Goal: Task Accomplishment & Management: Use online tool/utility

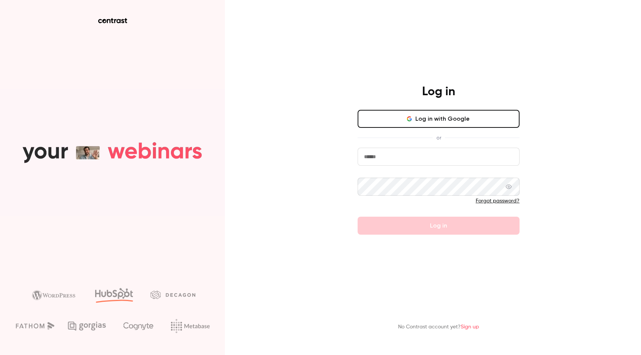
click at [408, 156] on input "email" at bounding box center [439, 157] width 162 height 18
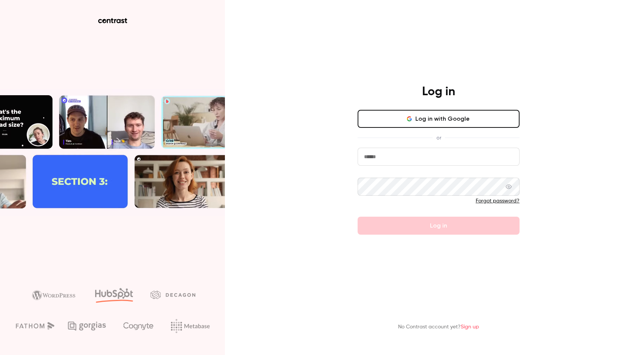
click at [422, 121] on button "Log in with Google" at bounding box center [439, 119] width 162 height 18
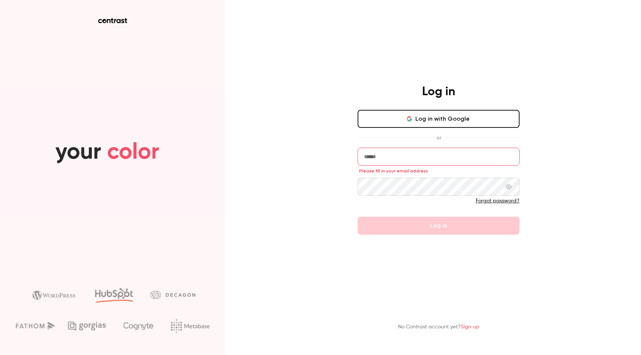
click at [391, 157] on input "email" at bounding box center [439, 157] width 162 height 18
type input "**********"
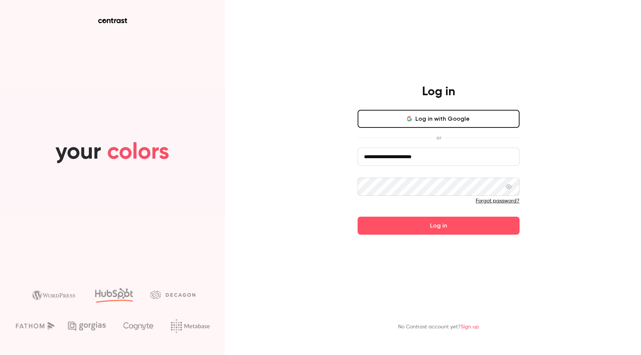
click at [358, 217] on button "Log in" at bounding box center [439, 226] width 162 height 18
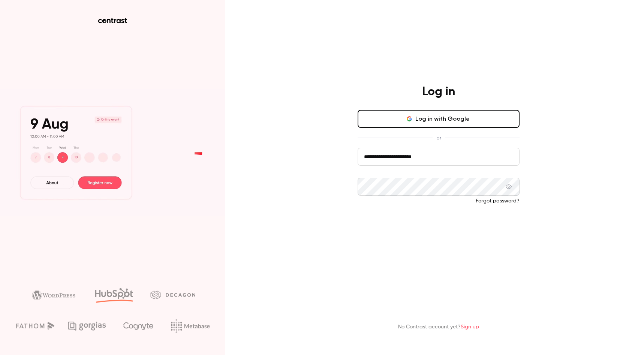
click at [421, 225] on button "Log in" at bounding box center [439, 226] width 162 height 18
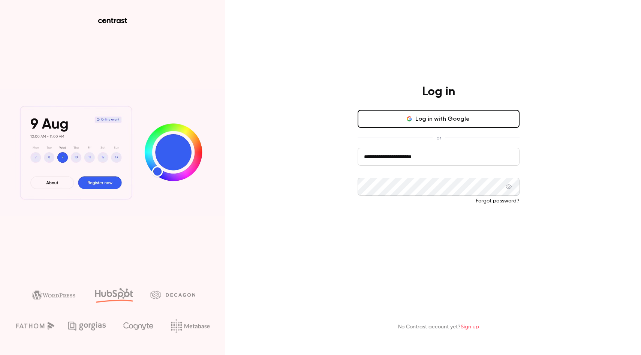
click at [404, 222] on button "Log in" at bounding box center [439, 226] width 162 height 18
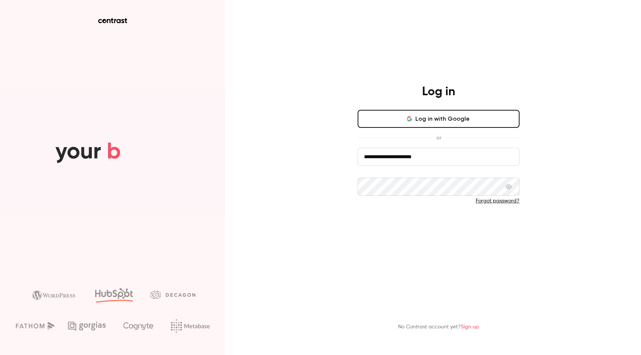
click at [398, 226] on button "Log in" at bounding box center [439, 226] width 162 height 18
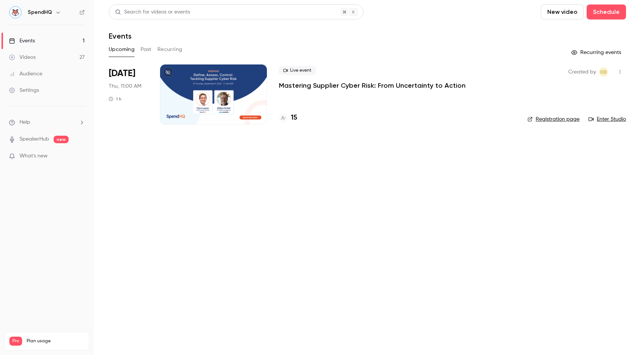
click at [354, 84] on p "Mastering Supplier Cyber Risk: From Uncertainty to Action" at bounding box center [372, 85] width 187 height 9
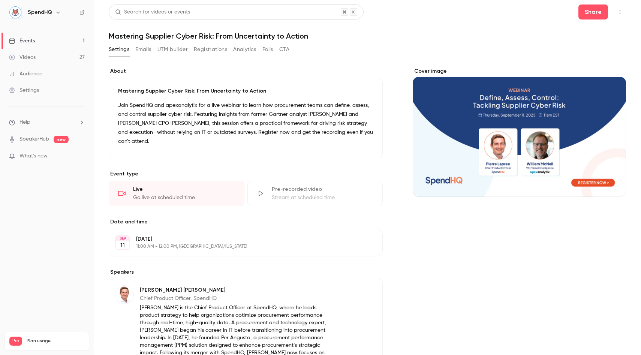
click at [265, 119] on p "Join SpendHQ and apexanalytix for a live webinar to learn how procurement teams…" at bounding box center [245, 123] width 255 height 45
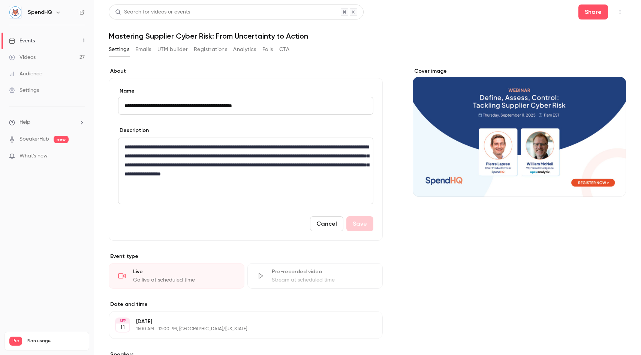
click at [167, 48] on button "UTM builder" at bounding box center [172, 49] width 30 height 12
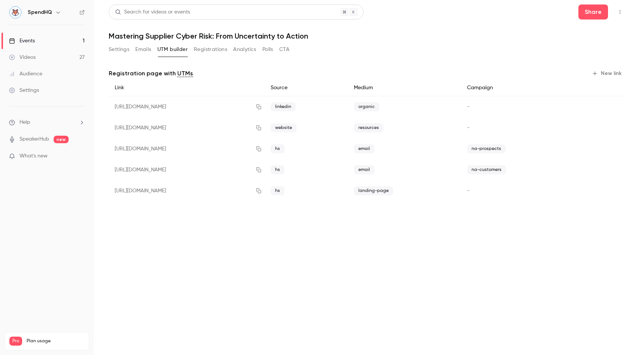
click at [606, 72] on button "New link" at bounding box center [607, 73] width 37 height 12
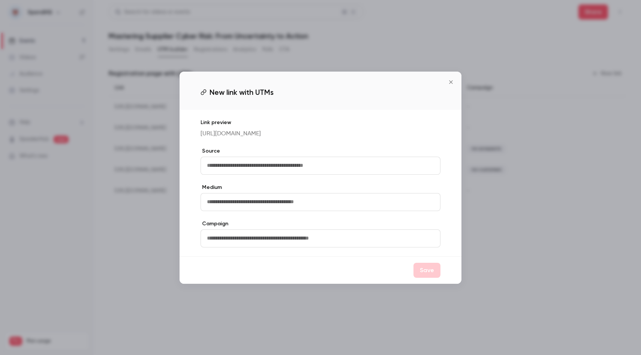
click at [278, 171] on input "text" at bounding box center [321, 166] width 240 height 18
click at [450, 79] on icon "Close" at bounding box center [450, 82] width 9 height 6
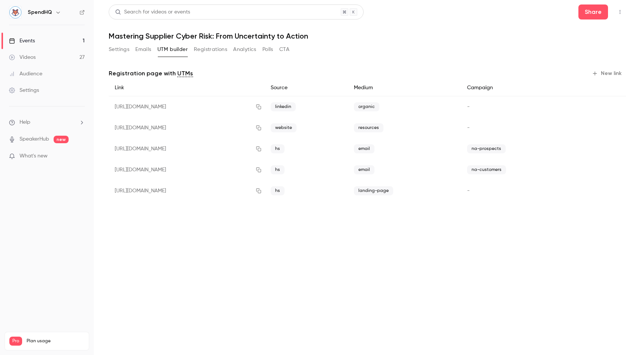
click at [526, 107] on div "-" at bounding box center [517, 106] width 112 height 21
click at [265, 106] on div "https://watch.getcontrast.io/register/spendhq-mastering-supplier-cyber-risk-fro…" at bounding box center [187, 106] width 156 height 21
click at [470, 107] on span "-" at bounding box center [468, 106] width 3 height 5
click at [597, 106] on div at bounding box center [599, 107] width 41 height 12
click at [265, 108] on div "https://watch.getcontrast.io/register/spendhq-mastering-supplier-cyber-risk-fro…" at bounding box center [187, 106] width 156 height 21
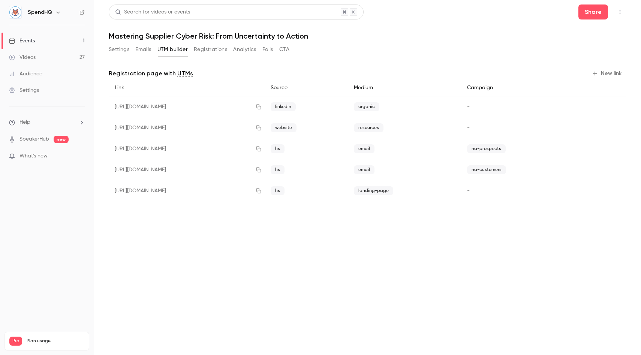
click at [148, 102] on div "https://watch.getcontrast.io/register/spendhq-mastering-supplier-cyber-risk-fro…" at bounding box center [187, 106] width 156 height 21
click at [144, 107] on div "https://watch.getcontrast.io/register/spendhq-mastering-supplier-cyber-risk-fro…" at bounding box center [187, 106] width 156 height 21
click at [206, 74] on div "Registration page with UTMs New link" at bounding box center [367, 73] width 517 height 12
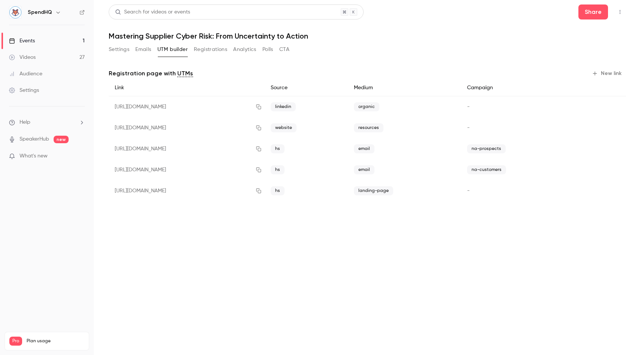
click at [179, 73] on link "UTMs" at bounding box center [185, 73] width 16 height 9
click at [607, 74] on button "New link" at bounding box center [607, 73] width 37 height 12
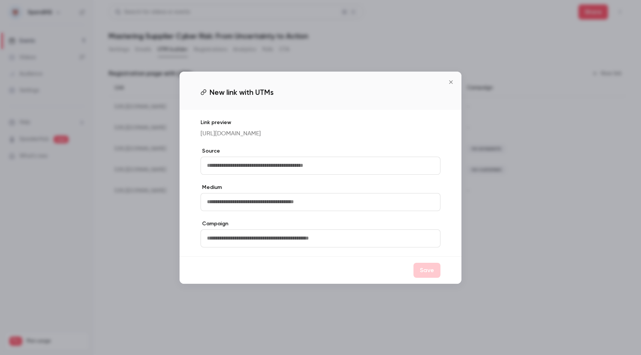
click at [232, 171] on input "text" at bounding box center [321, 166] width 240 height 18
type input "*"
type input "**********"
click at [217, 207] on input "text" at bounding box center [321, 202] width 240 height 18
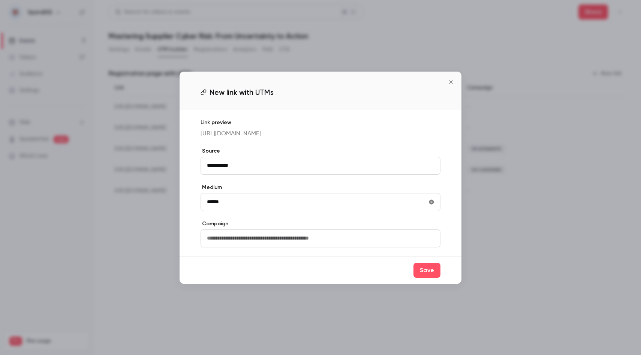
type input "******"
click at [210, 243] on input "text" at bounding box center [321, 238] width 240 height 18
type input "*******"
click at [429, 277] on button "Save" at bounding box center [426, 270] width 27 height 15
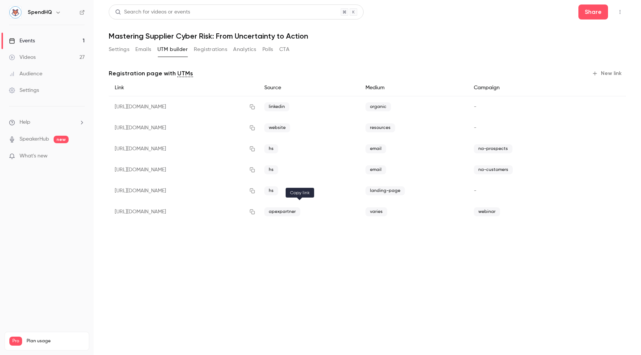
click at [255, 211] on icon "button" at bounding box center [252, 211] width 6 height 5
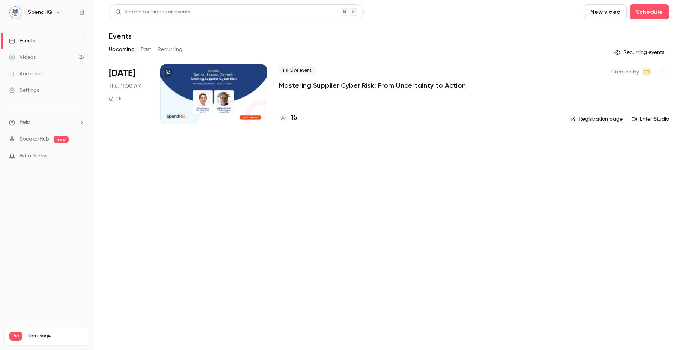
click at [222, 99] on div at bounding box center [213, 94] width 107 height 60
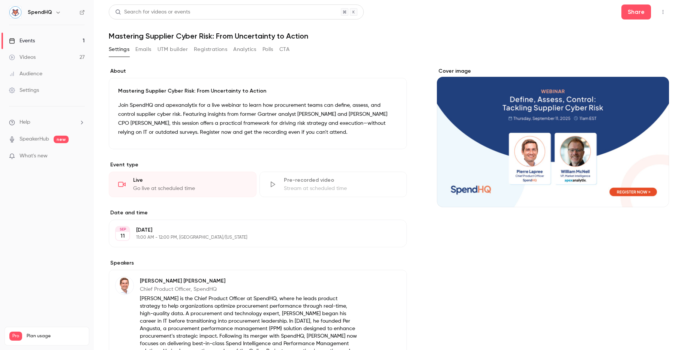
click at [569, 153] on div "Cover image" at bounding box center [553, 137] width 232 height 140
click at [0, 0] on input "Cover image" at bounding box center [0, 0] width 0 height 0
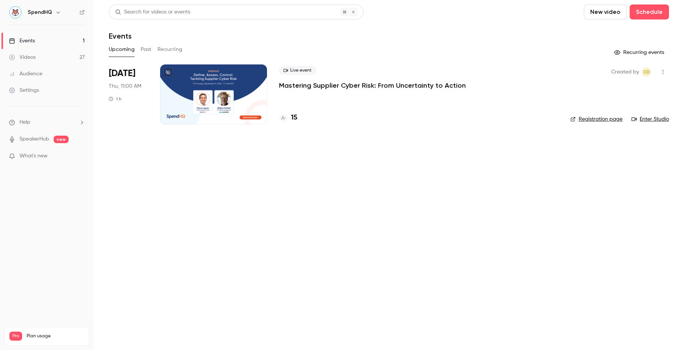
click at [348, 83] on p "Mastering Supplier Cyber Risk: From Uncertainty to Action" at bounding box center [372, 85] width 187 height 9
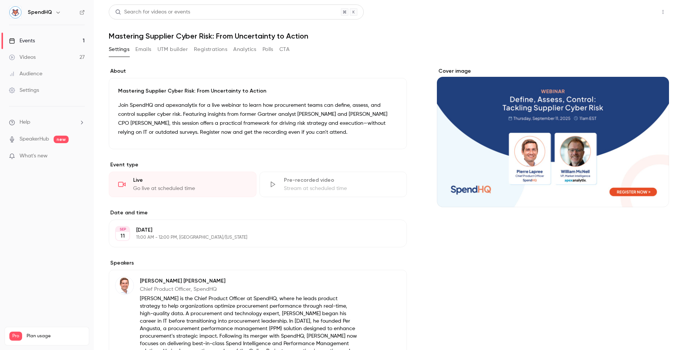
click at [642, 9] on button "Share" at bounding box center [636, 11] width 30 height 15
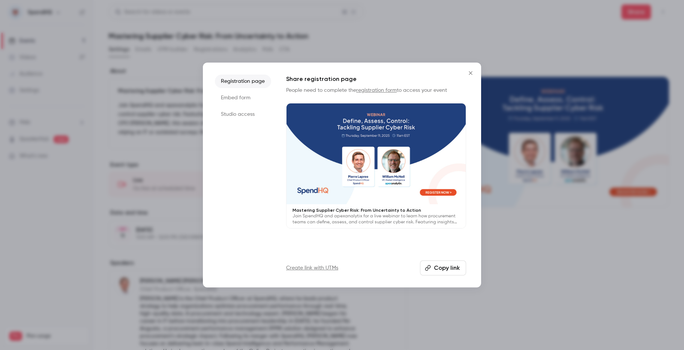
click at [469, 72] on icon "Close" at bounding box center [470, 72] width 3 height 3
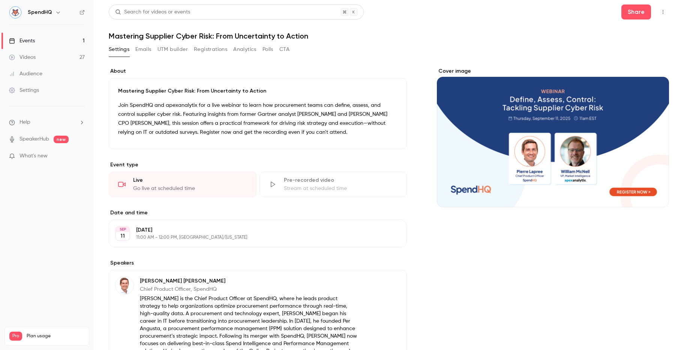
click at [663, 11] on icon "button" at bounding box center [663, 11] width 6 height 5
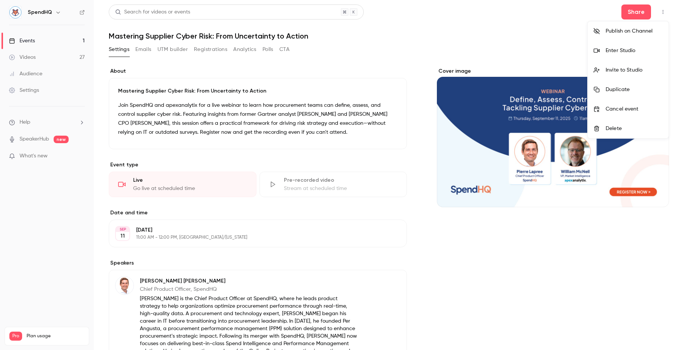
click at [616, 69] on div "Invite to Studio" at bounding box center [633, 69] width 57 height 7
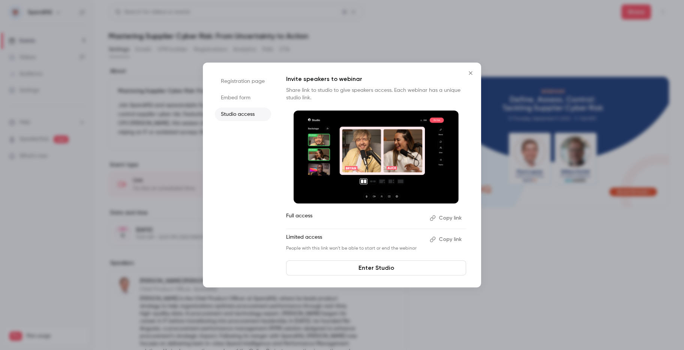
click at [441, 238] on button "Copy link" at bounding box center [446, 240] width 39 height 12
click at [465, 74] on button "Close" at bounding box center [470, 73] width 15 height 15
